Goal: Find specific page/section: Find specific page/section

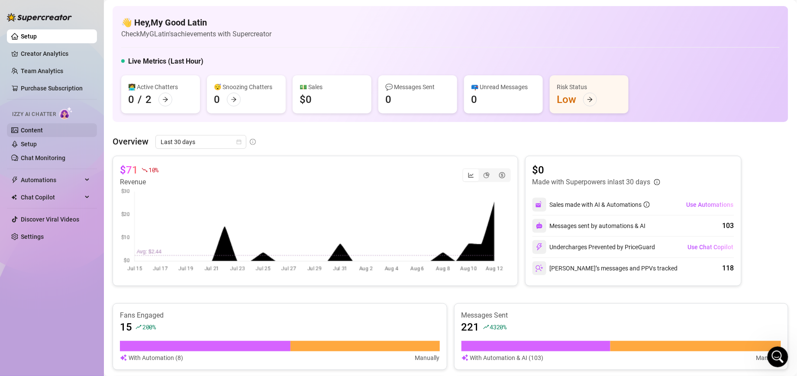
click at [42, 127] on link "Content" at bounding box center [32, 130] width 22 height 7
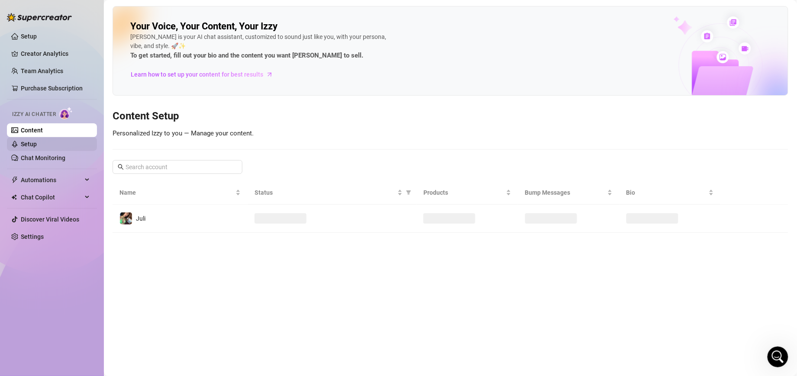
click at [37, 142] on link "Setup" at bounding box center [29, 144] width 16 height 7
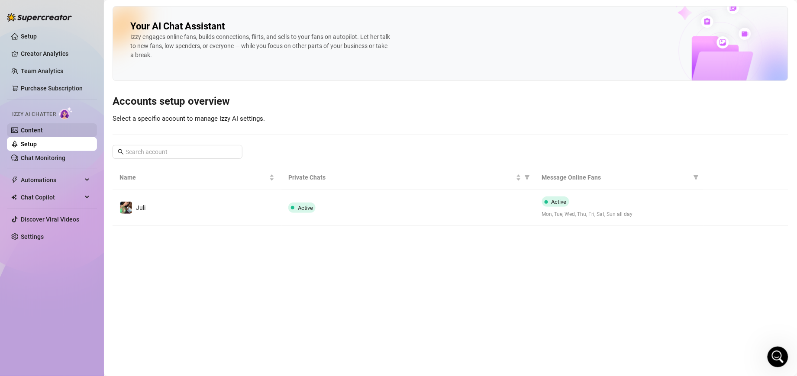
click at [40, 129] on link "Content" at bounding box center [32, 130] width 22 height 7
